Goal: Task Accomplishment & Management: Manage account settings

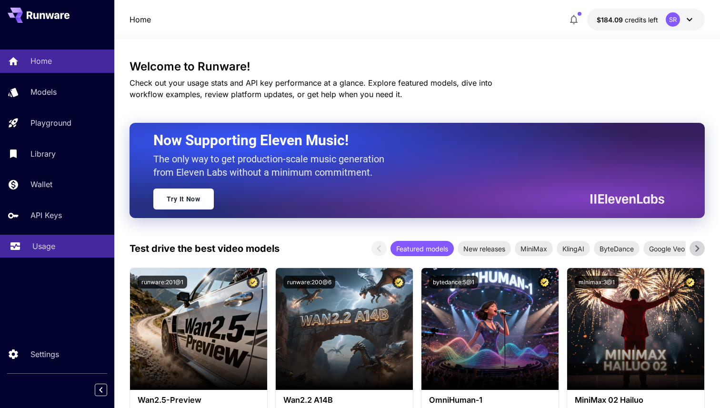
click at [67, 245] on div "Usage" at bounding box center [69, 245] width 74 height 11
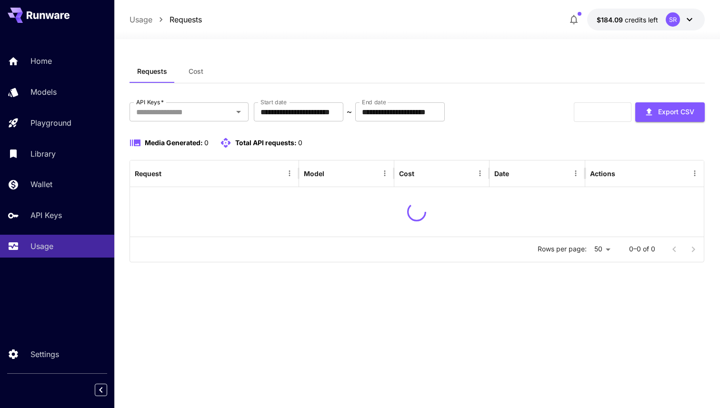
click at [202, 73] on span "Cost" at bounding box center [196, 71] width 15 height 9
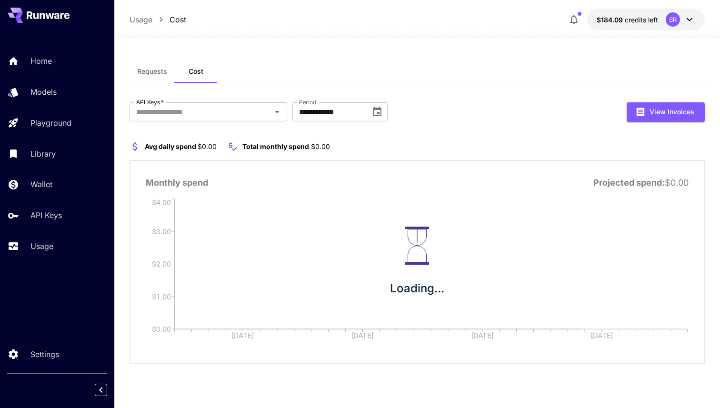
click at [169, 74] on button "Requests" at bounding box center [152, 71] width 45 height 23
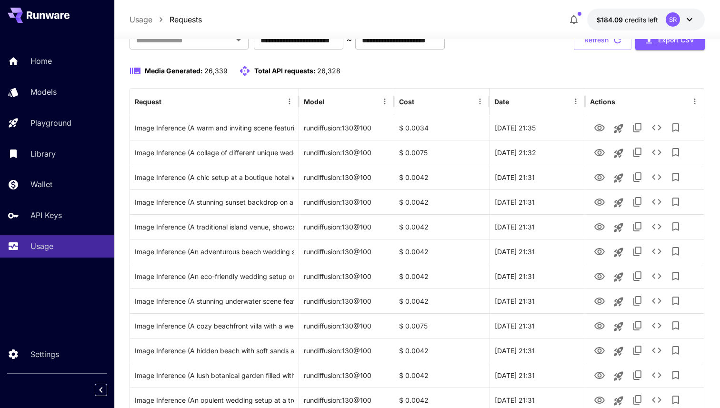
scroll to position [77, 0]
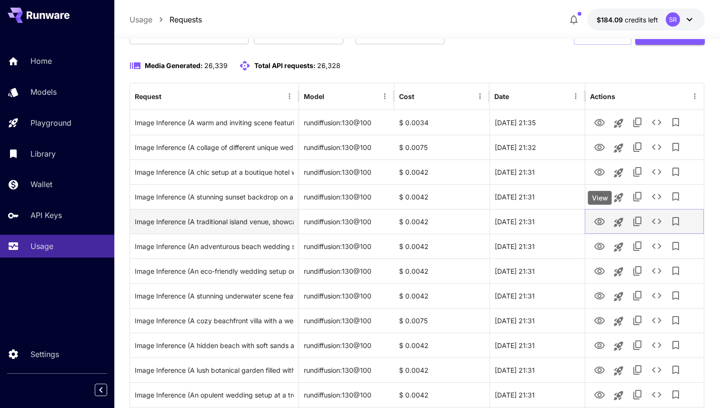
click at [605, 225] on button "View" at bounding box center [599, 221] width 19 height 20
click at [600, 221] on icon "View" at bounding box center [599, 221] width 11 height 11
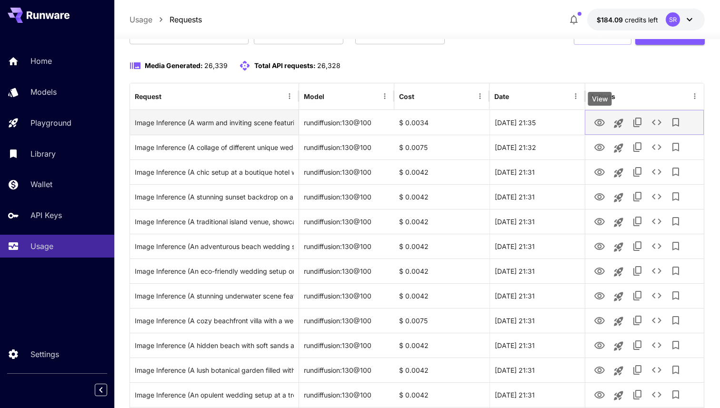
click at [604, 121] on icon "View" at bounding box center [599, 122] width 11 height 11
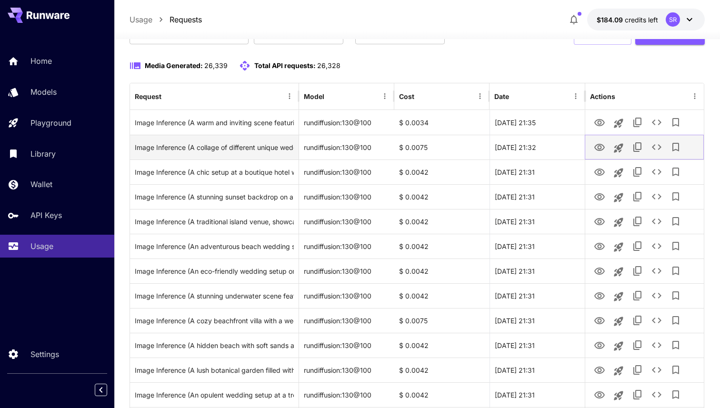
click at [597, 149] on icon "View" at bounding box center [599, 147] width 11 height 11
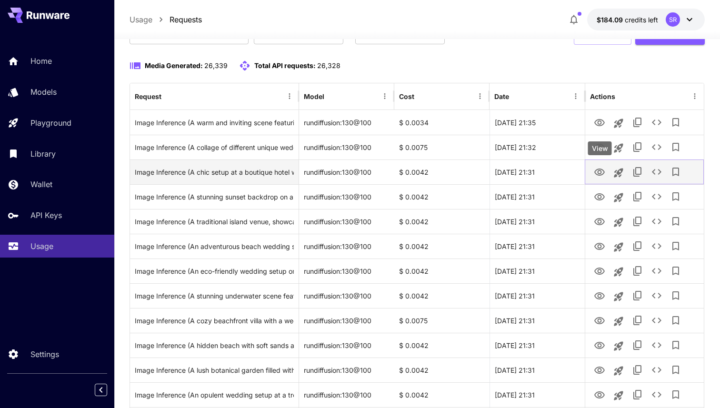
click at [599, 170] on icon "View" at bounding box center [599, 172] width 10 height 7
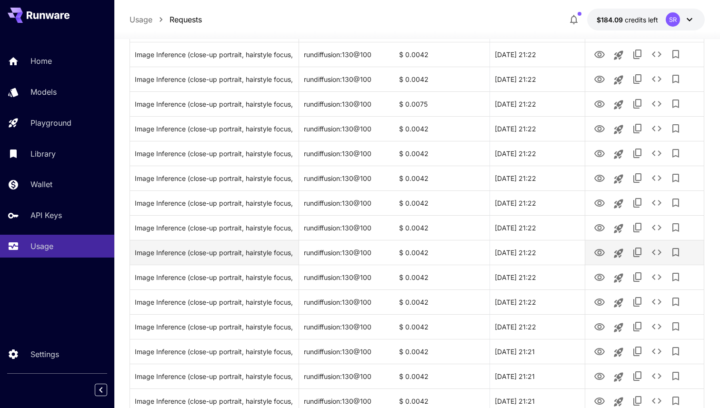
scroll to position [1071, 0]
